Goal: Navigation & Orientation: Find specific page/section

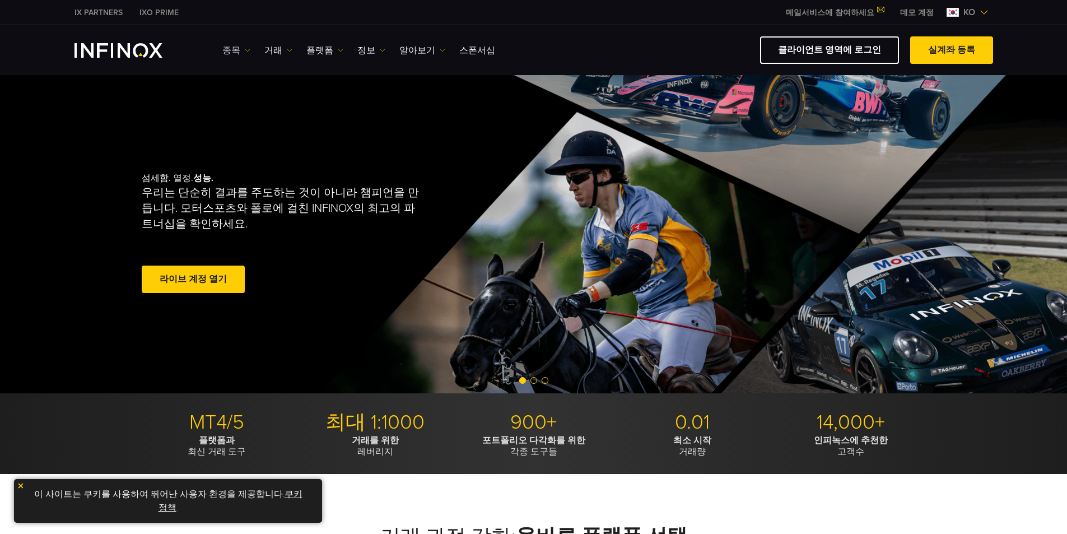
click at [229, 55] on link "종목" at bounding box center [236, 50] width 28 height 13
click at [238, 80] on link "종목" at bounding box center [252, 86] width 60 height 24
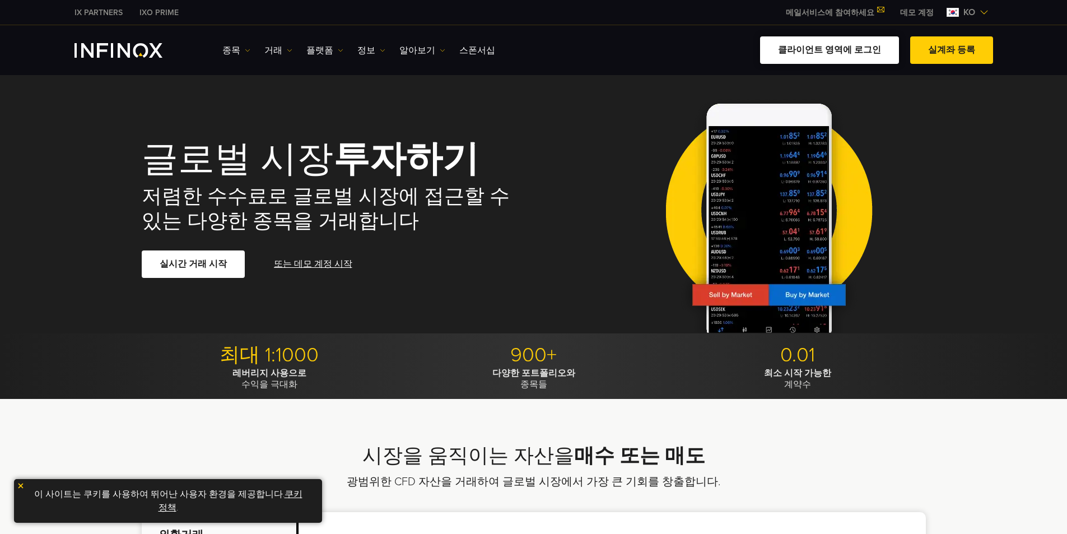
click at [839, 46] on link "클라이언트 영역에 로그인" at bounding box center [829, 49] width 139 height 27
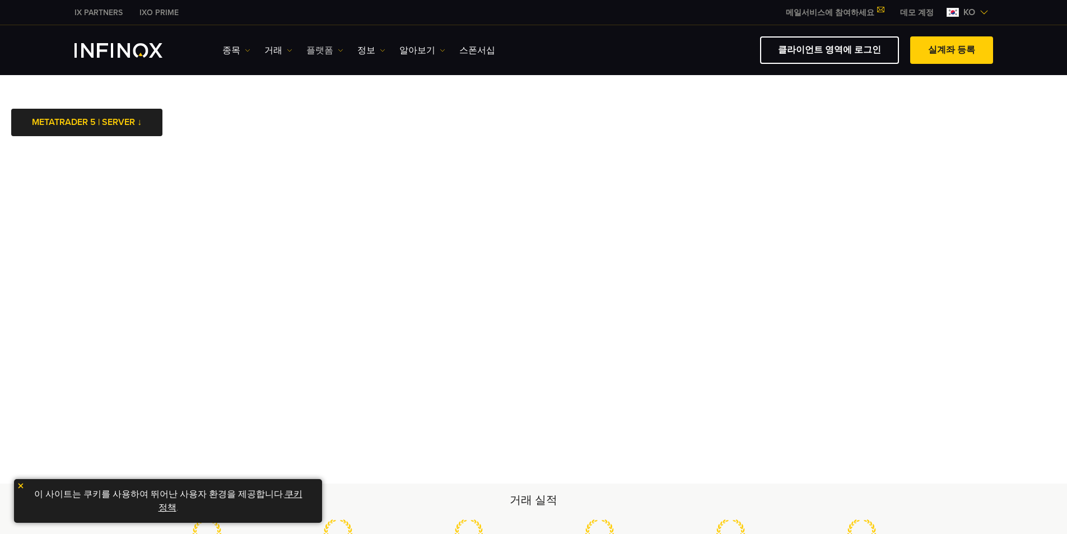
click at [319, 52] on link "플랫폼" at bounding box center [324, 50] width 37 height 13
click at [456, 127] on body "IX PARTNERS IXO PRIME 메일서비스에 참여하세요 IX Daily와 투자 기회를 놓치지마세요! 지금 참여하세요! 조건 및 약관 을…" at bounding box center [533, 484] width 1067 height 968
click at [92, 13] on link "IX PARTNERS" at bounding box center [98, 13] width 65 height 12
click at [158, 10] on link "IXO PRIME" at bounding box center [159, 13] width 56 height 12
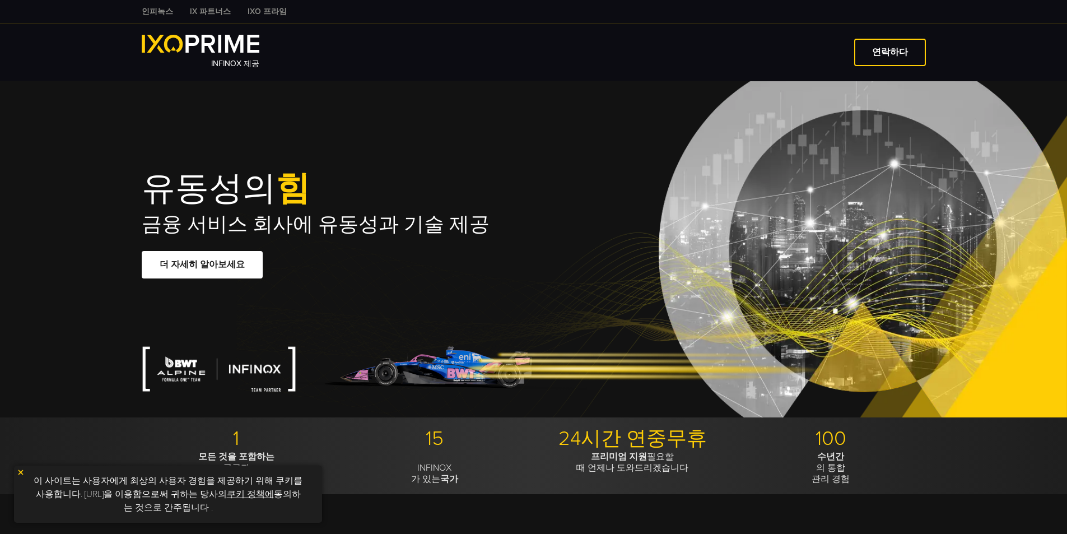
type input "***"
